Goal: Task Accomplishment & Management: Complete application form

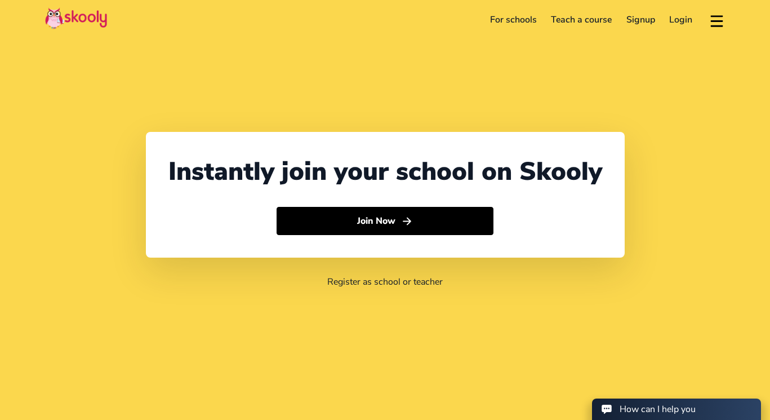
select select "65"
select select "Singapore"
select select "Asia/Singapore"
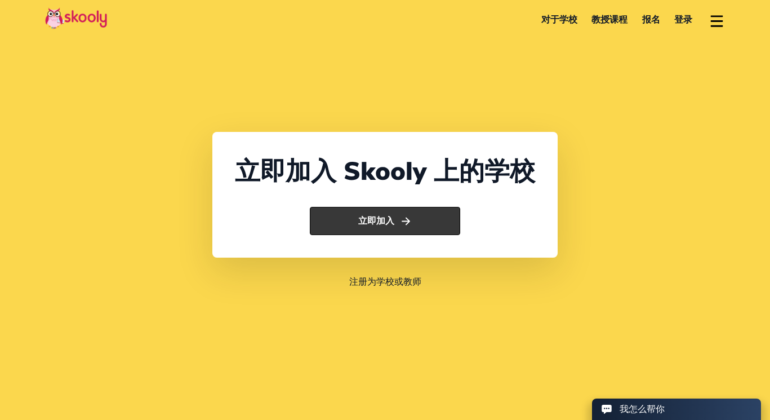
click at [380, 230] on button "立即加入" at bounding box center [385, 221] width 150 height 28
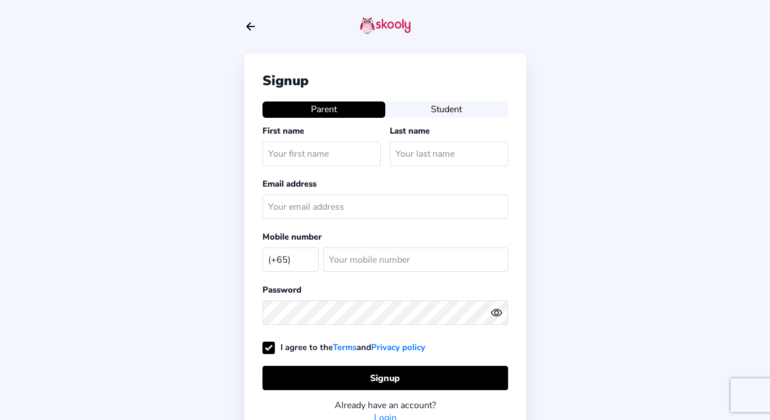
select select "SG"
click at [429, 115] on button "Student" at bounding box center [446, 109] width 123 height 16
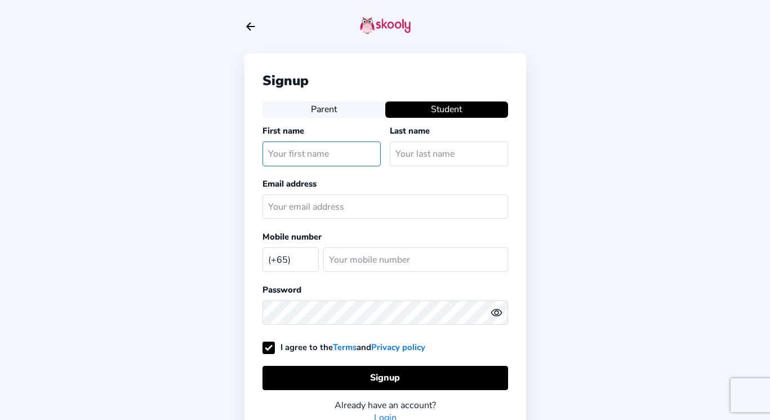
click at [329, 161] on input "text" at bounding box center [321, 153] width 118 height 24
type input "[PERSON_NAME]"
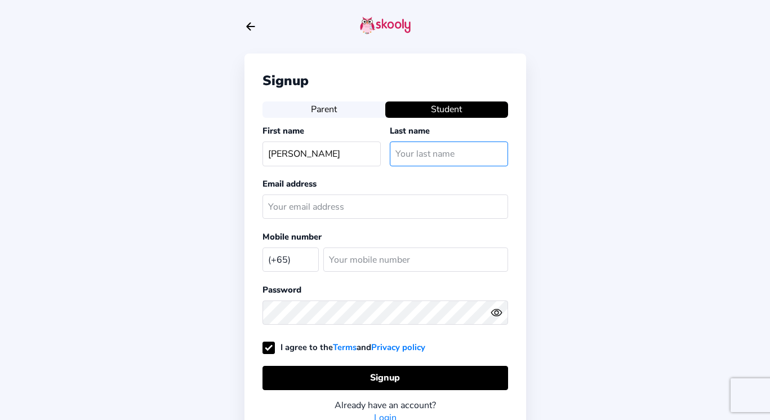
click at [441, 157] on input "text" at bounding box center [449, 153] width 118 height 24
type input "[PERSON_NAME]"
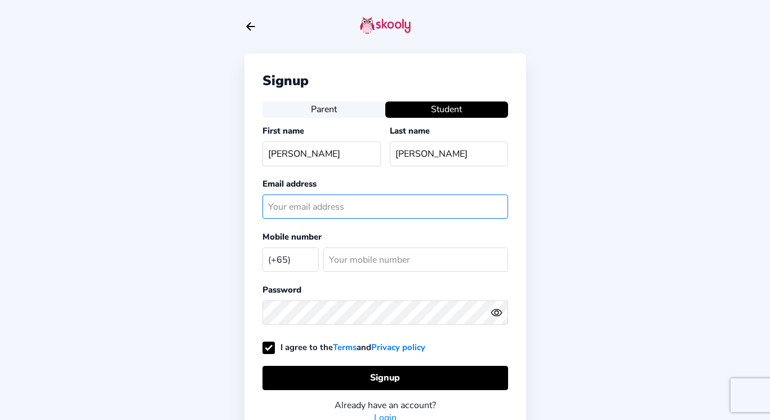
click at [411, 215] on input "text" at bounding box center [385, 206] width 246 height 24
type input "[EMAIL_ADDRESS][DOMAIN_NAME]"
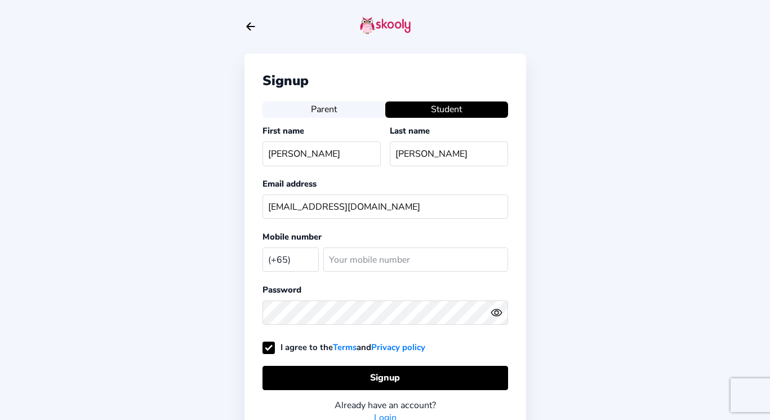
click at [288, 263] on select "Afghanistan (+93) Albania (+355) Algeria (+213) AmericanSamoa (+1684) Andorra (…" at bounding box center [290, 258] width 56 height 23
select select "CN"
click at [336, 269] on input "number" at bounding box center [415, 259] width 185 height 24
type input "14739712801"
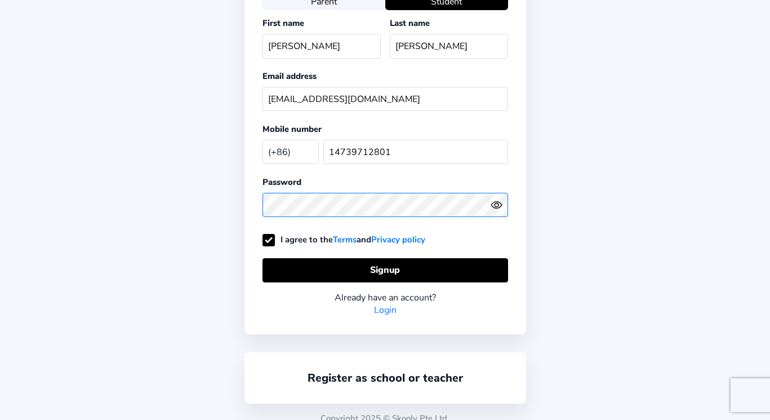
scroll to position [118, 0]
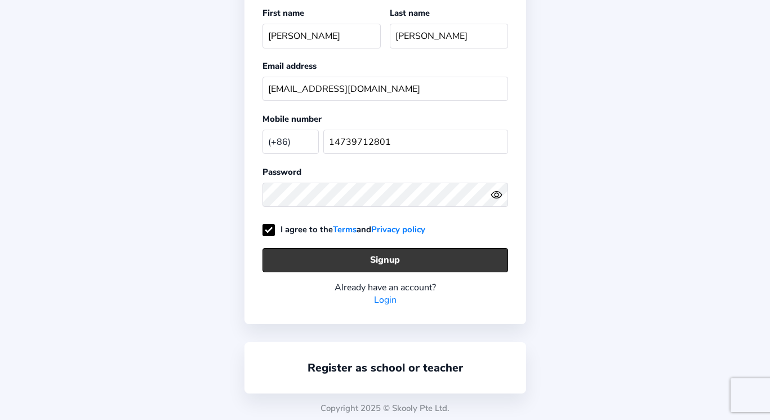
click at [397, 250] on button "Signup" at bounding box center [385, 260] width 246 height 24
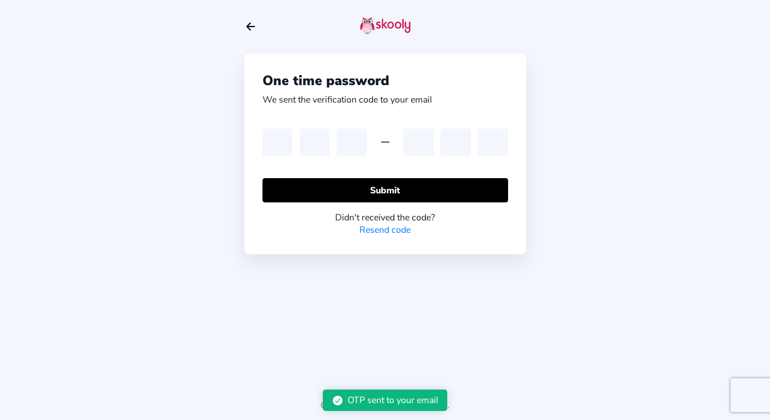
click at [395, 304] on div "One time password We sent the verification code to your email Submit Didn't rec…" at bounding box center [385, 159] width 282 height 318
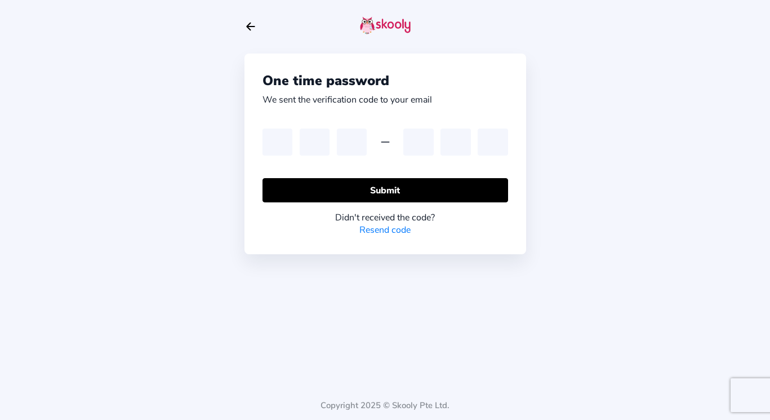
click at [388, 152] on div at bounding box center [385, 141] width 246 height 27
click at [362, 129] on input "text" at bounding box center [352, 141] width 30 height 27
click at [293, 147] on div at bounding box center [318, 141] width 112 height 27
click at [277, 143] on input "text" at bounding box center [277, 141] width 30 height 27
paste input "5"
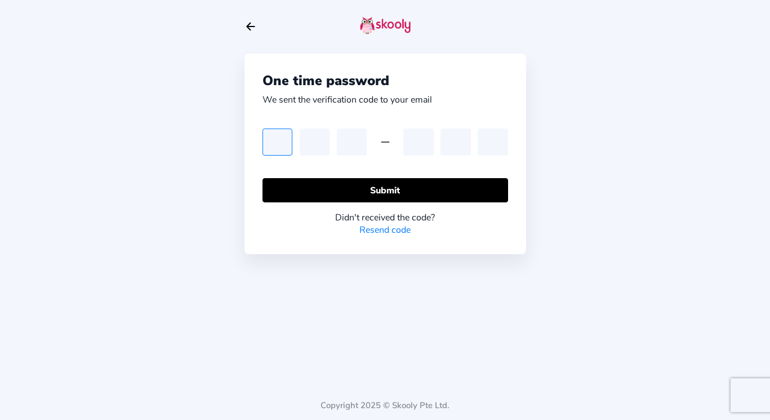
type input "5"
type input "9"
type input "5"
type input "9"
type input "3"
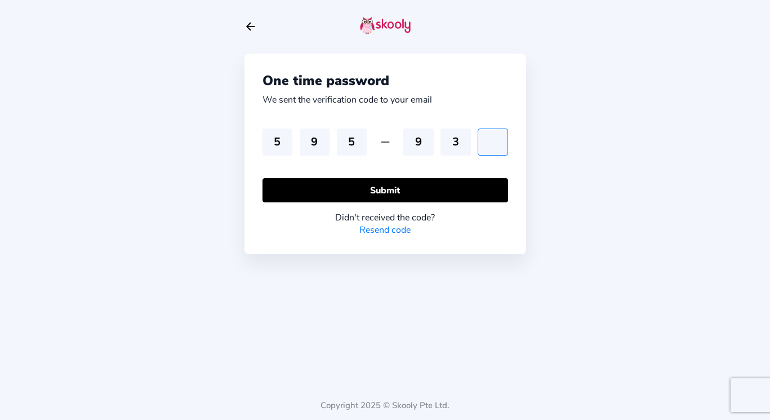
type input "3"
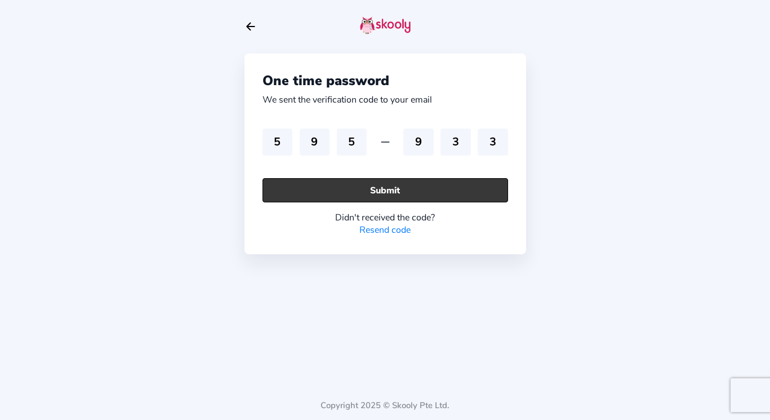
click at [453, 185] on button "Submit" at bounding box center [385, 190] width 246 height 24
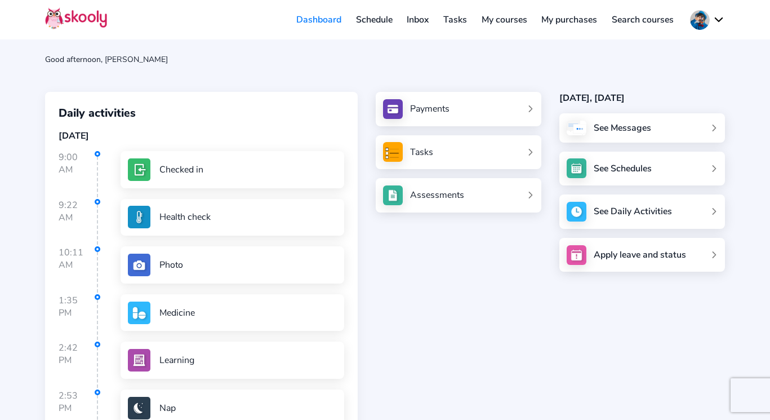
click at [450, 113] on link "Payments" at bounding box center [458, 109] width 151 height 20
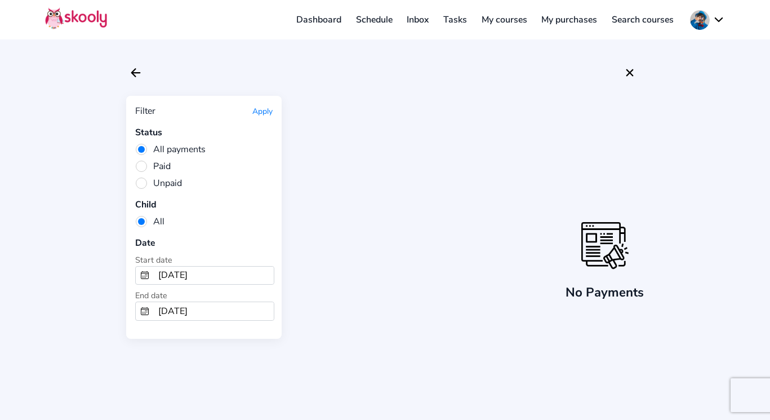
scroll to position [32, 0]
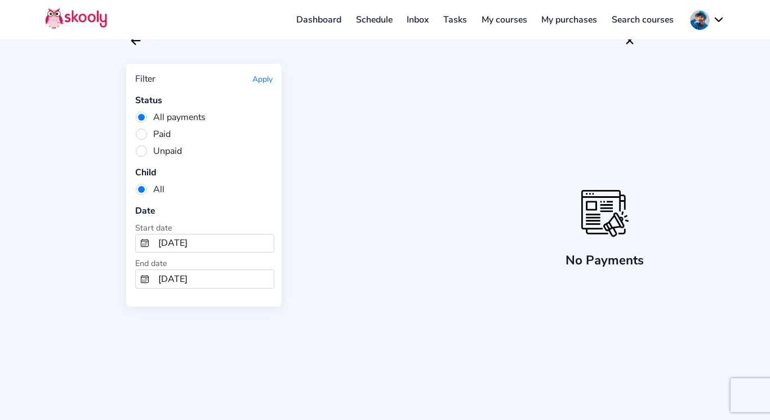
click at [139, 39] on header "Dashboard Schedule Inbox Tasks My courses My purchases Search courses My accoun…" at bounding box center [385, 19] width 770 height 39
click at [130, 44] on icon "Arrow Back" at bounding box center [136, 41] width 14 height 14
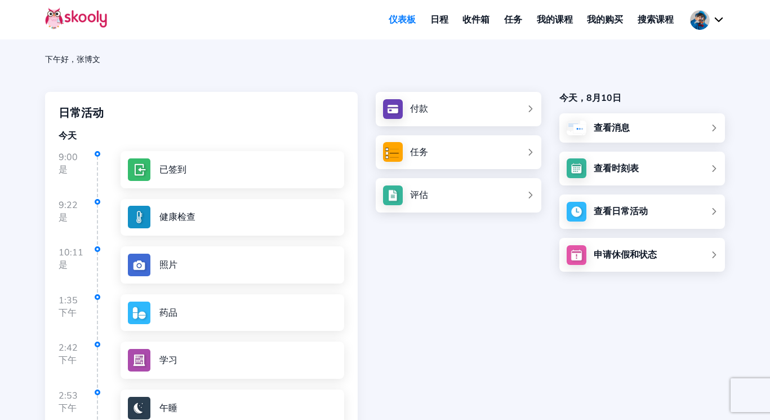
click at [399, 278] on div "付款 任务 评估" at bounding box center [450, 283] width 184 height 383
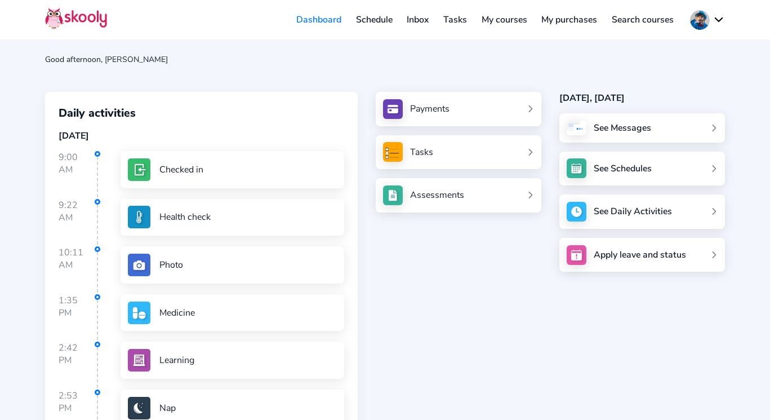
click at [373, 60] on div "Good afternoon, [PERSON_NAME]" at bounding box center [385, 59] width 680 height 11
click at [709, 23] on button at bounding box center [707, 20] width 35 height 20
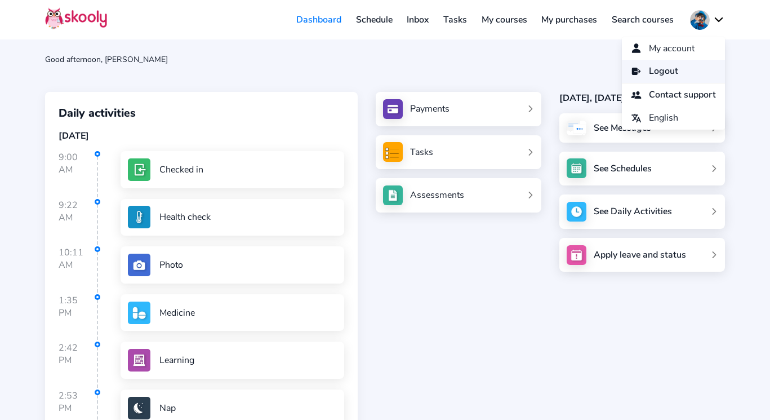
click at [679, 77] on link "Logout" at bounding box center [673, 71] width 103 height 23
select select "65"
select select "Singapore"
select select "Asia/Singapore"
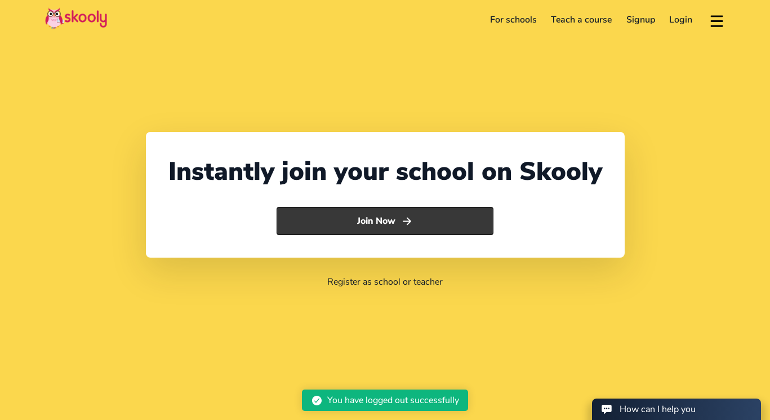
click at [462, 223] on button "Join Now" at bounding box center [385, 221] width 217 height 28
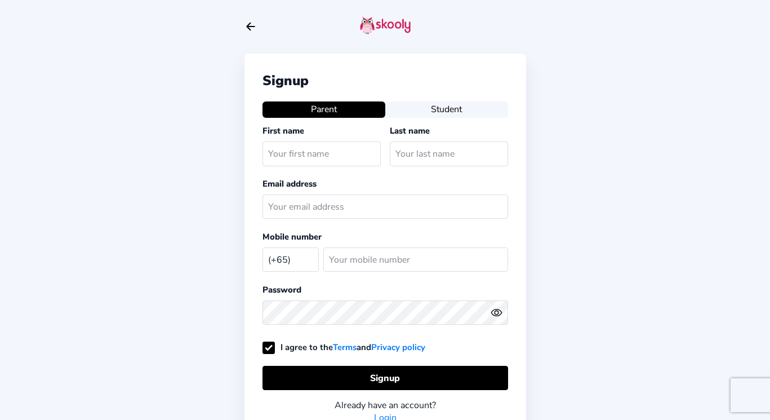
select select "SG"
click at [339, 156] on input "text" at bounding box center [321, 153] width 118 height 24
type input "q"
type input "shujun"
click at [448, 158] on input "text" at bounding box center [449, 153] width 118 height 24
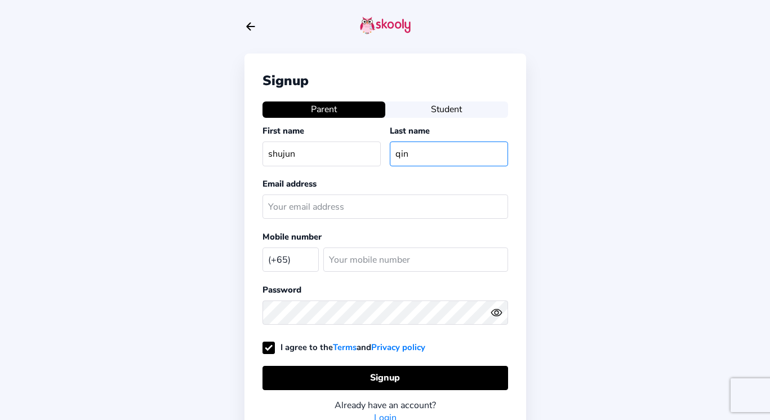
type input "qin"
click at [429, 193] on div "Email address" at bounding box center [385, 200] width 246 height 46
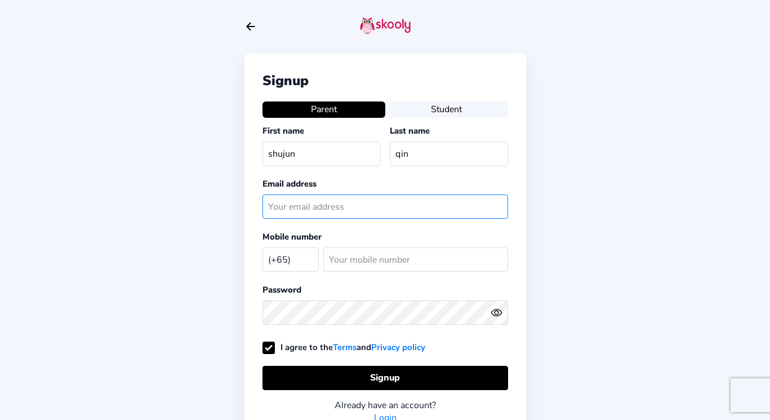
click at [412, 209] on input "text" at bounding box center [385, 206] width 246 height 24
click at [365, 202] on input "text" at bounding box center [385, 206] width 246 height 24
paste input "[EMAIL_ADDRESS][DOMAIN_NAME]"
type input "[EMAIL_ADDRESS][DOMAIN_NAME]"
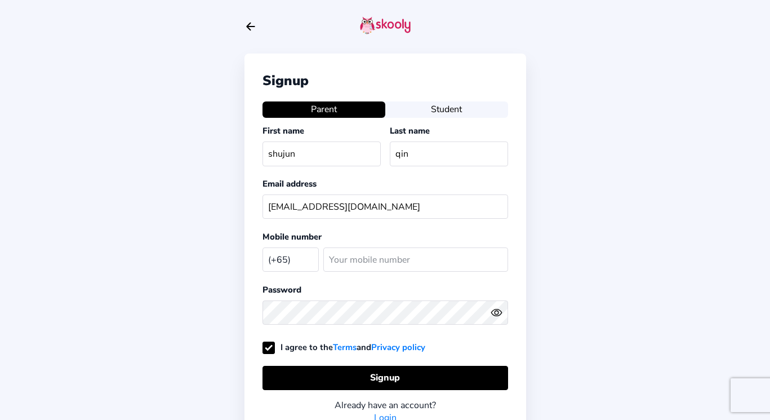
click at [301, 252] on select "[GEOGRAPHIC_DATA] (+93) [GEOGRAPHIC_DATA] (+355) [GEOGRAPHIC_DATA] (+213) [GEOG…" at bounding box center [290, 258] width 56 height 23
select select "CN"
click at [364, 256] on input "number" at bounding box center [415, 259] width 185 height 24
type input "13570918800"
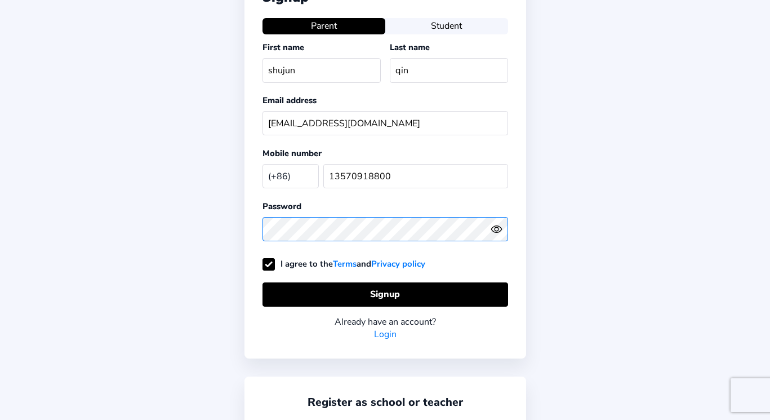
scroll to position [74, 0]
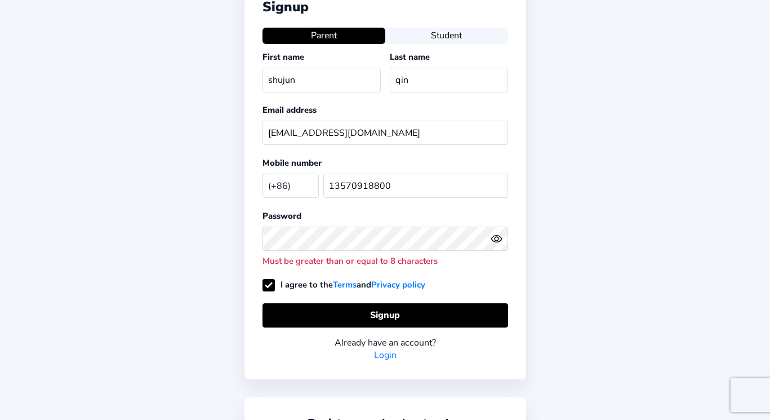
click at [502, 233] on button at bounding box center [499, 239] width 17 height 12
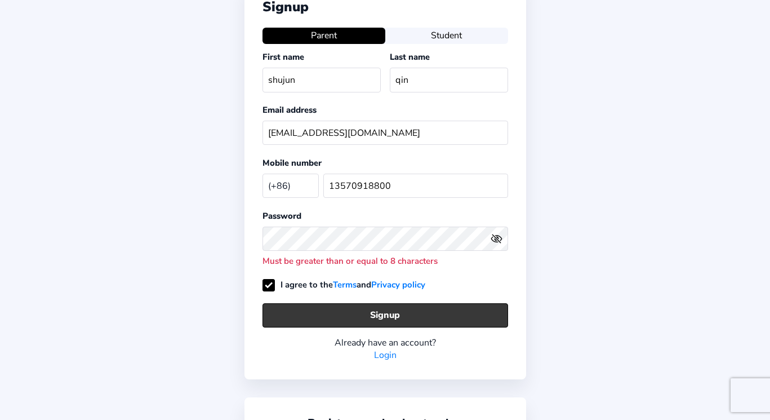
click at [432, 321] on button "Signup" at bounding box center [385, 315] width 246 height 24
click at [418, 315] on button "Signup" at bounding box center [385, 315] width 246 height 24
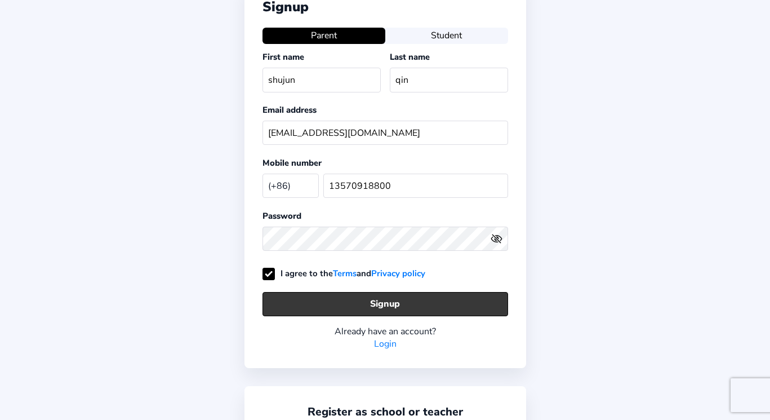
click at [438, 299] on button "Signup" at bounding box center [385, 304] width 246 height 24
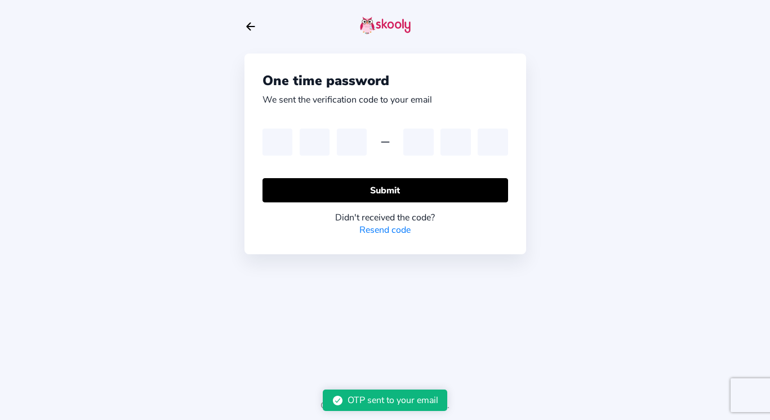
click at [428, 295] on div "One time password We sent the verification code to your email Submit Didn't rec…" at bounding box center [385, 159] width 282 height 318
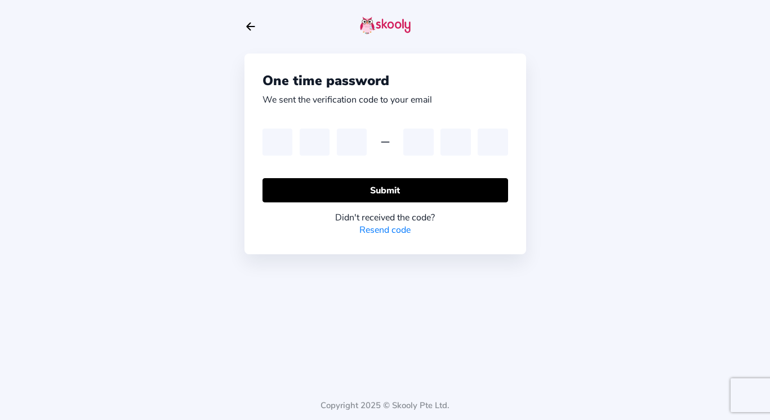
click at [333, 139] on div at bounding box center [318, 141] width 112 height 27
click at [268, 150] on input "text" at bounding box center [277, 141] width 30 height 27
type input "7"
type input "5"
type input "9"
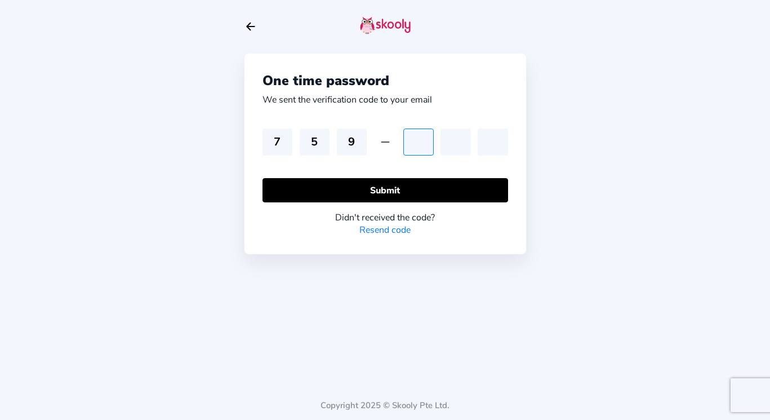
type input "7"
type input "2"
type input "0"
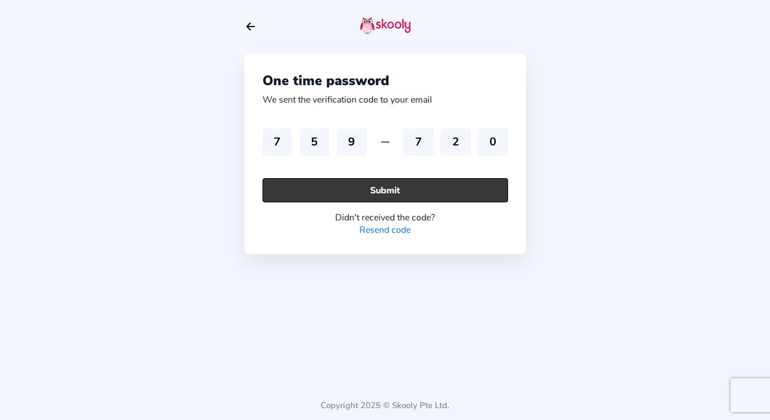
click at [391, 196] on button "Submit" at bounding box center [385, 190] width 246 height 24
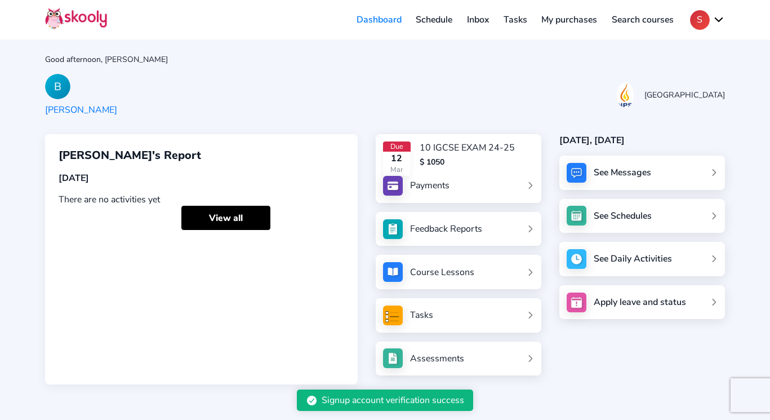
click at [424, 149] on div "10 IGCSE EXAM 24-25" at bounding box center [467, 147] width 95 height 12
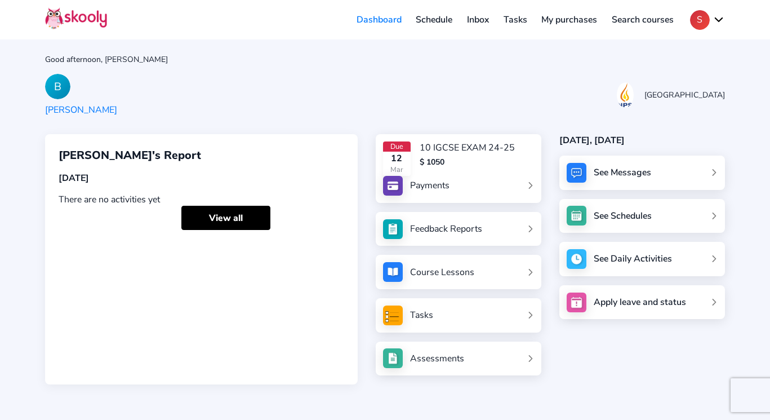
click at [359, 184] on div "Due [DATE] IGCSE EXAM 24-25 $ 1050 Payments Feedback Reports Course Lessons Tas…" at bounding box center [450, 259] width 184 height 250
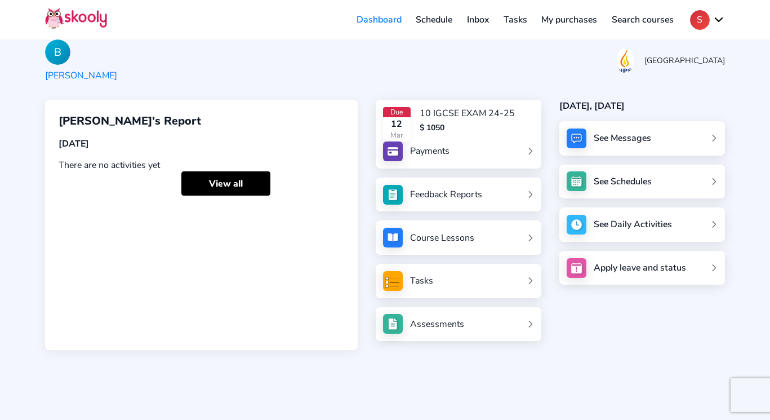
scroll to position [43, 0]
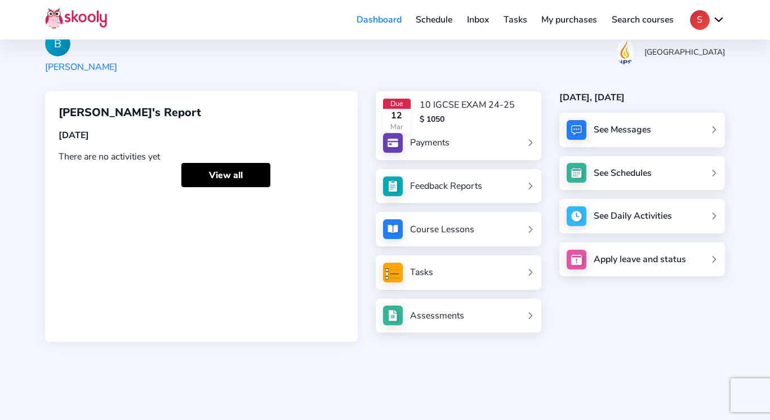
click at [631, 15] on link "Search courses" at bounding box center [642, 20] width 77 height 18
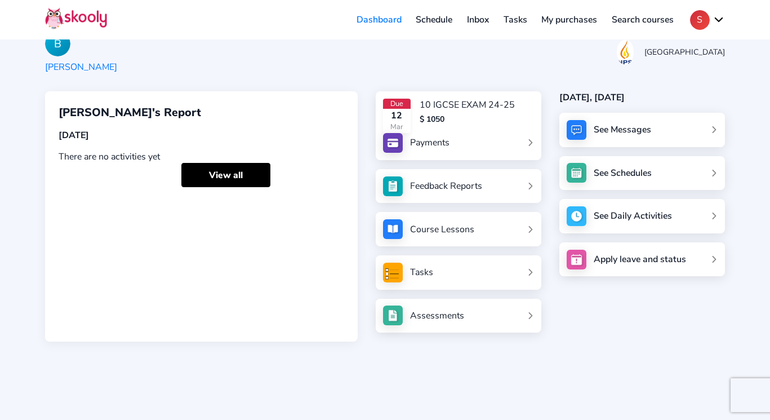
click at [491, 151] on link "Payments" at bounding box center [458, 143] width 151 height 20
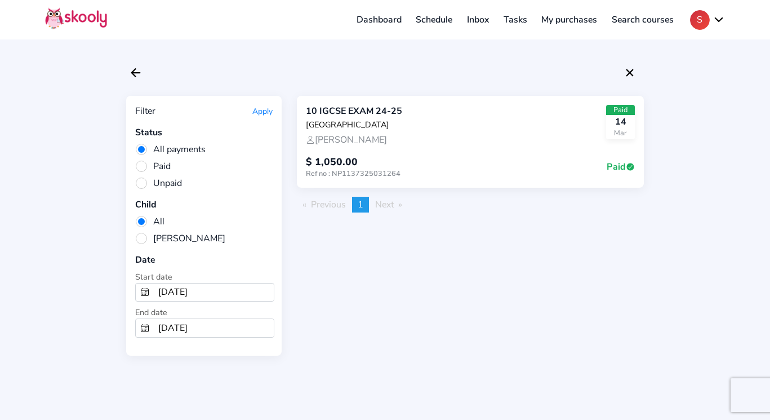
click at [389, 198] on span "Next page" at bounding box center [384, 204] width 19 height 12
click at [631, 72] on icon "close" at bounding box center [629, 72] width 7 height 7
